Goal: Task Accomplishment & Management: Use online tool/utility

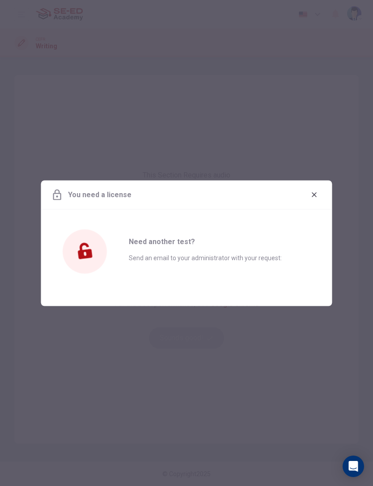
click at [299, 259] on div "Need another test? Send an email to your administrator with your request:" at bounding box center [216, 252] width 174 height 86
click at [90, 275] on icon at bounding box center [85, 252] width 88 height 88
click at [90, 274] on icon at bounding box center [85, 252] width 88 height 88
click at [88, 259] on icon at bounding box center [85, 251] width 42 height 42
click at [314, 194] on icon "button" at bounding box center [314, 194] width 5 height 5
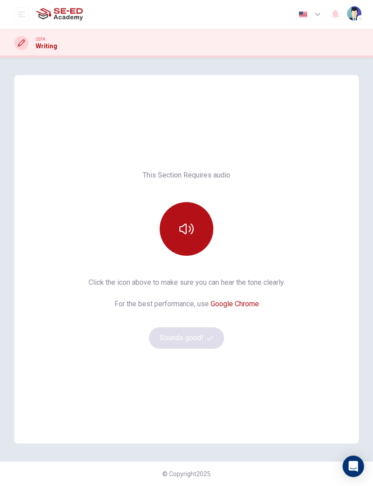
click at [199, 242] on button "button" at bounding box center [187, 229] width 54 height 54
click at [197, 233] on button "button" at bounding box center [187, 229] width 54 height 54
click at [194, 340] on button "Sounds good!" at bounding box center [186, 337] width 75 height 21
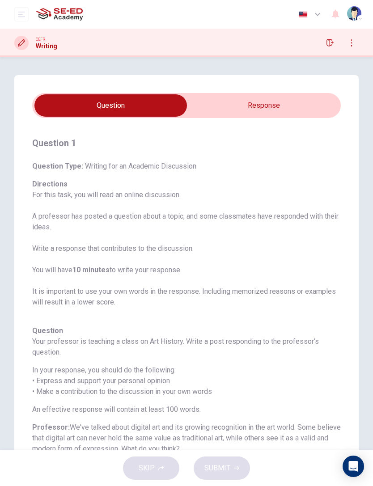
click at [299, 103] on input "checkbox" at bounding box center [110, 105] width 463 height 22
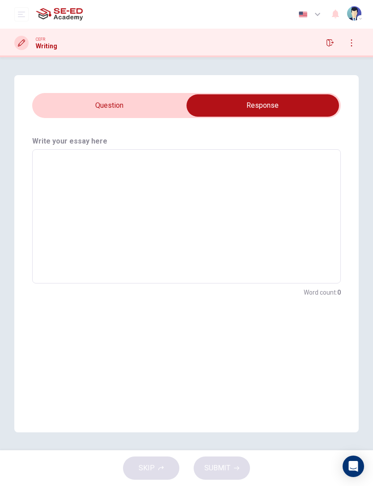
click at [149, 109] on input "checkbox" at bounding box center [262, 105] width 463 height 22
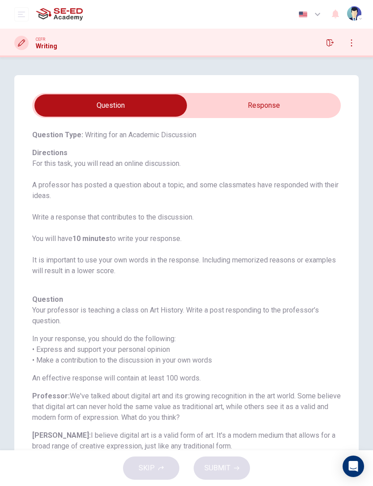
scroll to position [32, 0]
click at [287, 104] on input "checkbox" at bounding box center [110, 105] width 463 height 22
checkbox input "true"
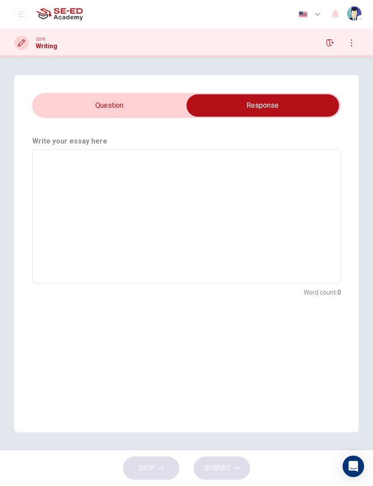
click at [26, 16] on button "open mobile menu" at bounding box center [21, 14] width 14 height 14
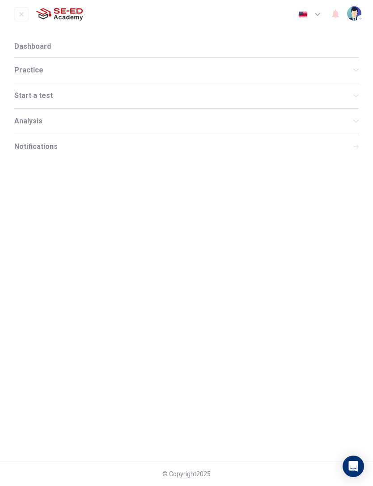
click at [83, 65] on div "Practice" at bounding box center [186, 70] width 344 height 25
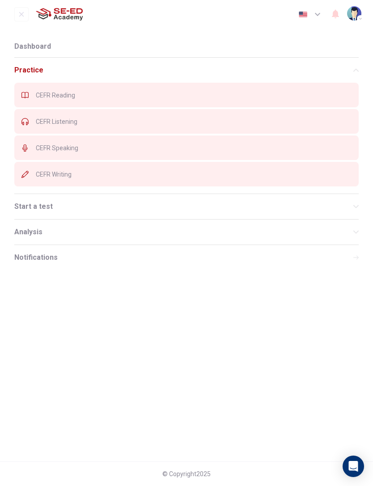
click at [99, 144] on div "CEFR Speaking" at bounding box center [186, 148] width 344 height 25
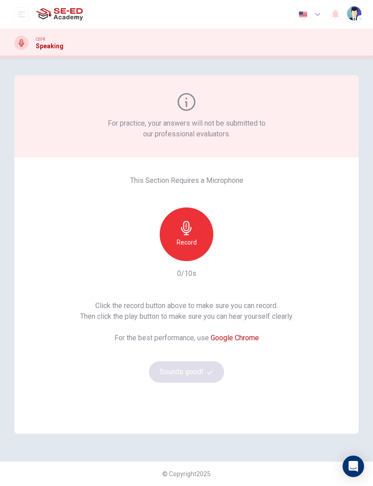
click at [203, 230] on div "Record" at bounding box center [187, 235] width 54 height 54
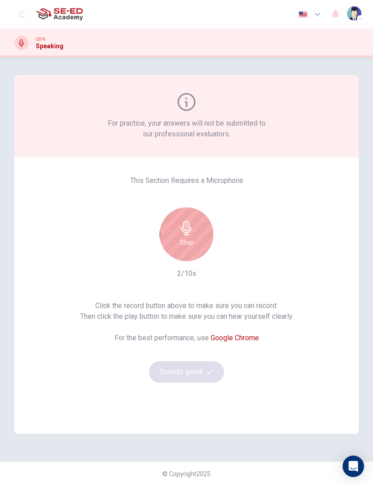
click at [194, 239] on div "Stop" at bounding box center [187, 235] width 54 height 54
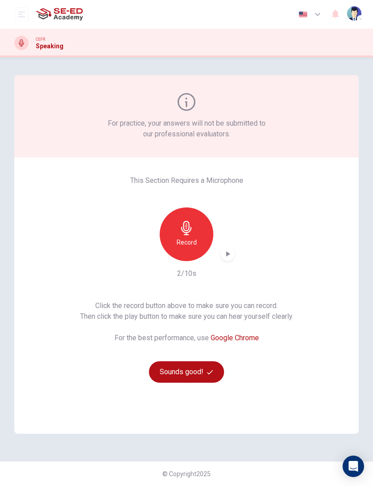
click at [203, 379] on button "Sounds good!" at bounding box center [186, 371] width 75 height 21
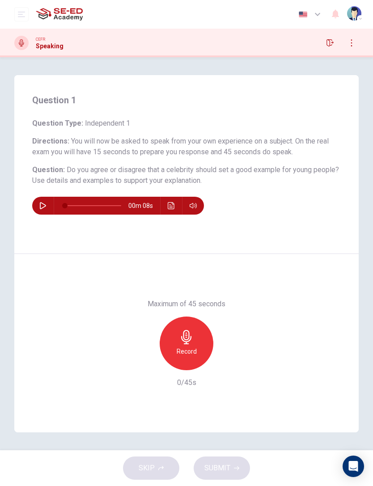
click at [48, 204] on button "button" at bounding box center [43, 206] width 14 height 18
type input "0"
click at [195, 337] on div "Record" at bounding box center [187, 344] width 54 height 54
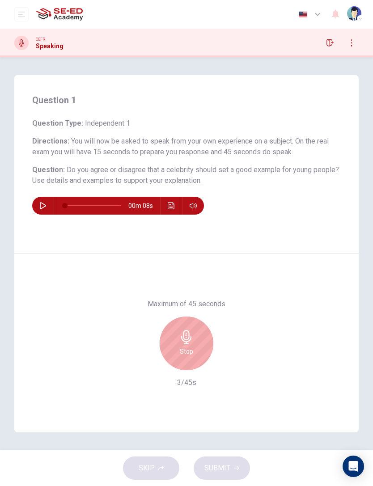
click at [196, 344] on div "Stop" at bounding box center [187, 344] width 54 height 54
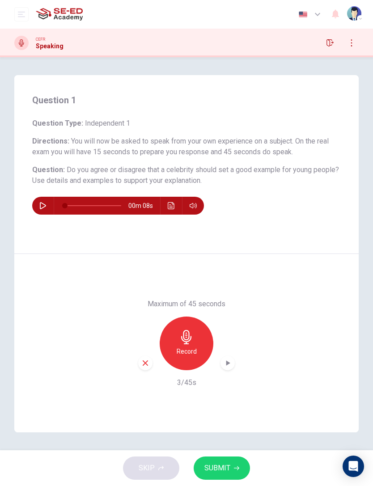
click at [229, 466] on span "SUBMIT" at bounding box center [217, 468] width 26 height 13
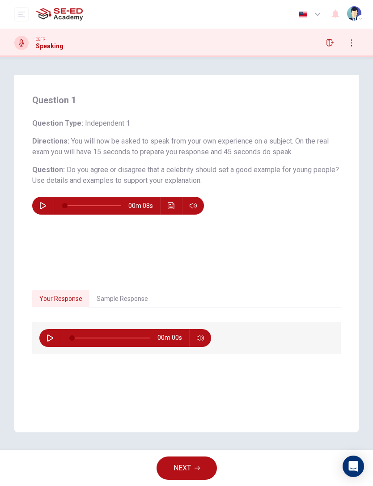
click at [134, 295] on button "Sample Response" at bounding box center [122, 299] width 66 height 19
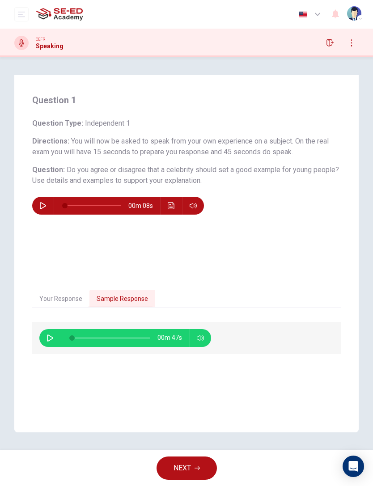
click at [55, 327] on div "00m 47s" at bounding box center [186, 338] width 309 height 32
click at [49, 342] on button "button" at bounding box center [50, 338] width 14 height 18
click at [372, 41] on div "CEFR Speaking" at bounding box center [186, 43] width 373 height 14
click at [55, 338] on button "button" at bounding box center [50, 338] width 14 height 18
click at [51, 343] on button "button" at bounding box center [50, 338] width 14 height 18
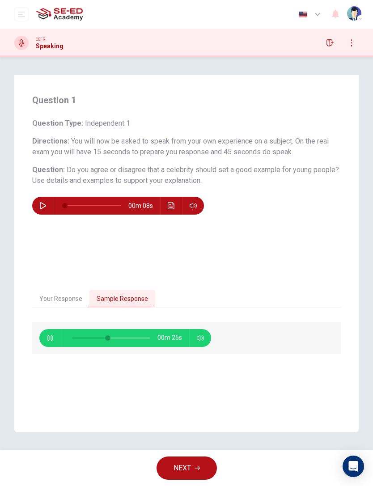
type input "46"
